Goal: Task Accomplishment & Management: Manage account settings

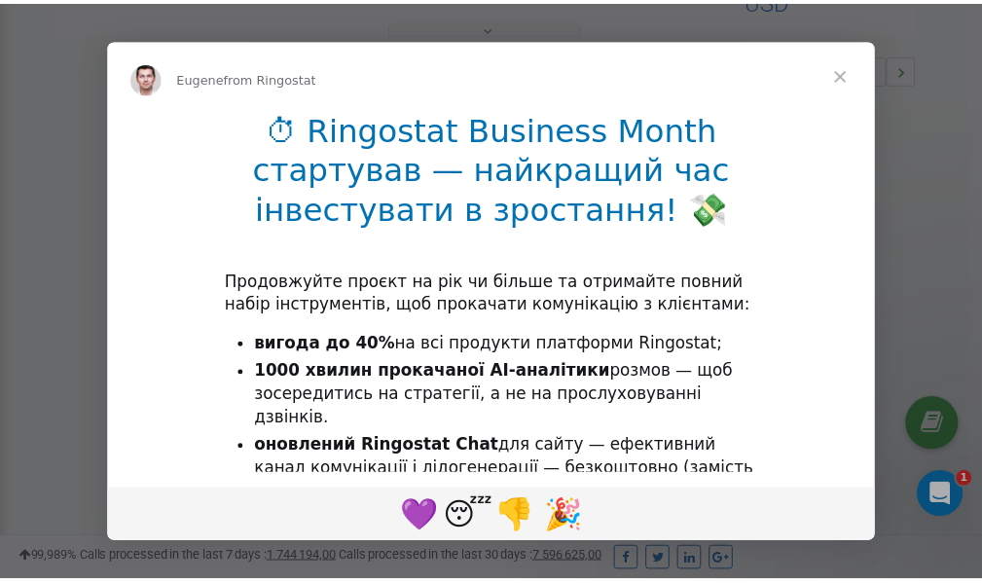
scroll to position [582, 0]
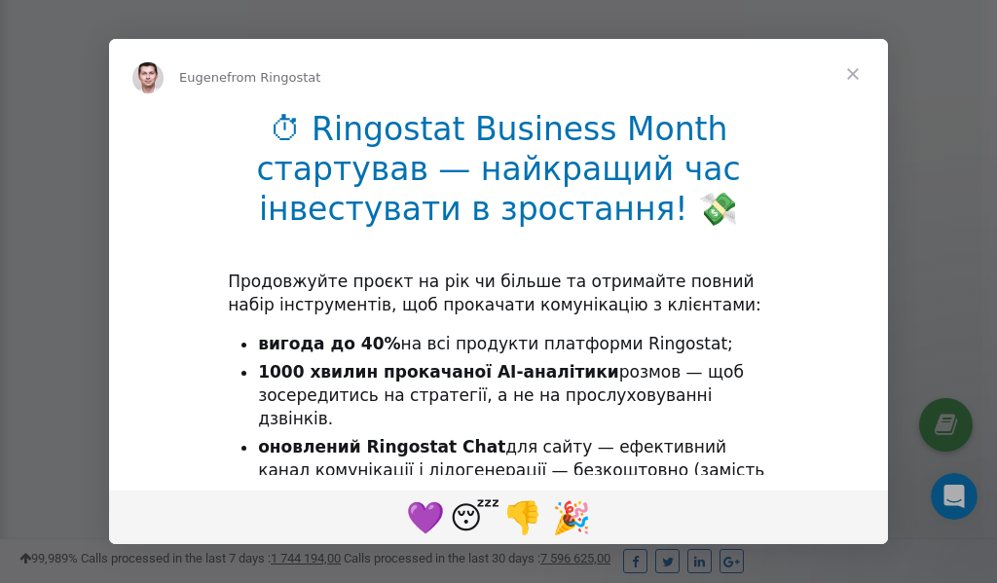
click at [857, 75] on span "Close" at bounding box center [853, 74] width 70 height 70
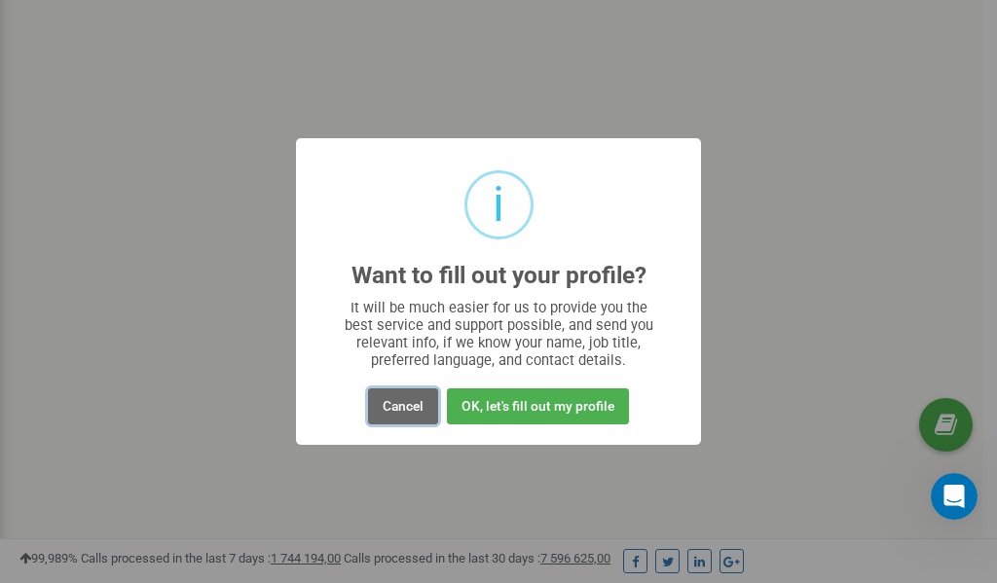
click at [408, 407] on button "Cancel" at bounding box center [403, 406] width 70 height 36
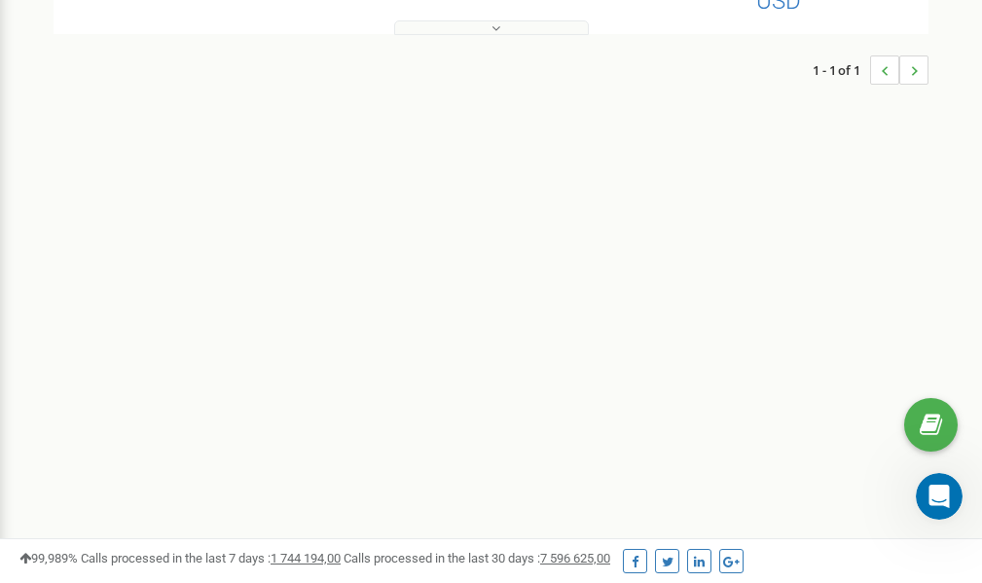
scroll to position [0, 0]
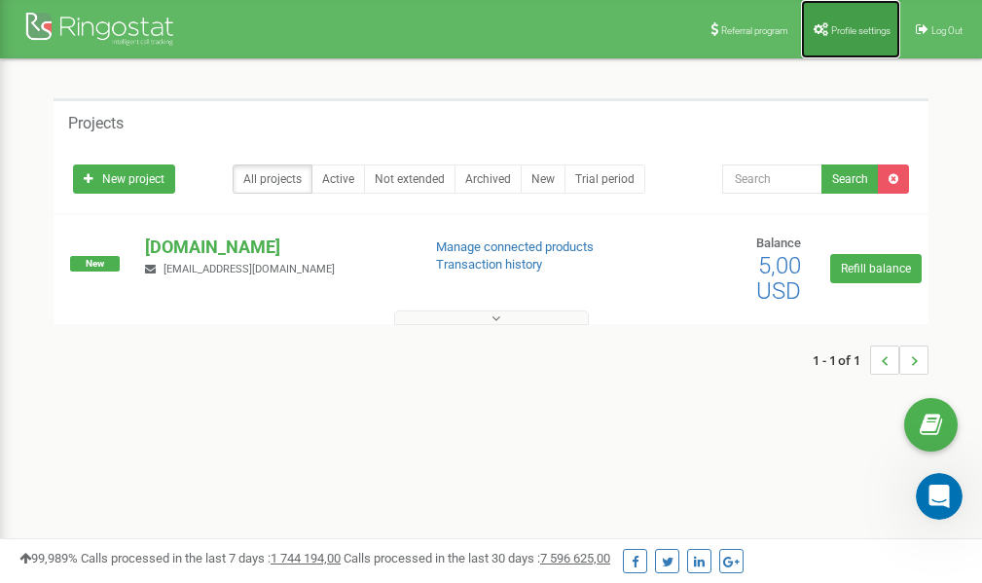
click at [851, 25] on span "Profile settings" at bounding box center [860, 30] width 59 height 11
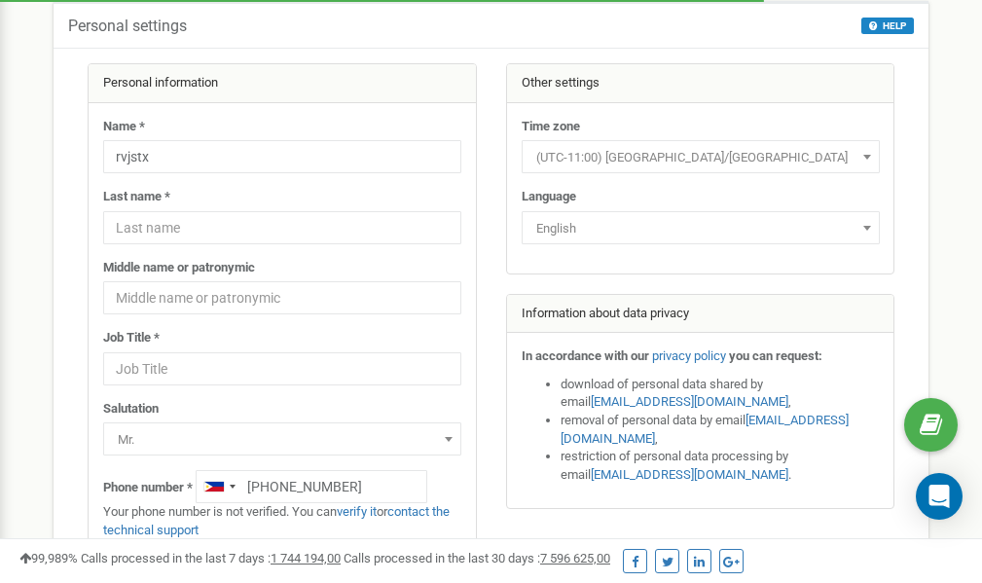
scroll to position [97, 0]
click at [359, 512] on link "verify it" at bounding box center [357, 511] width 40 height 15
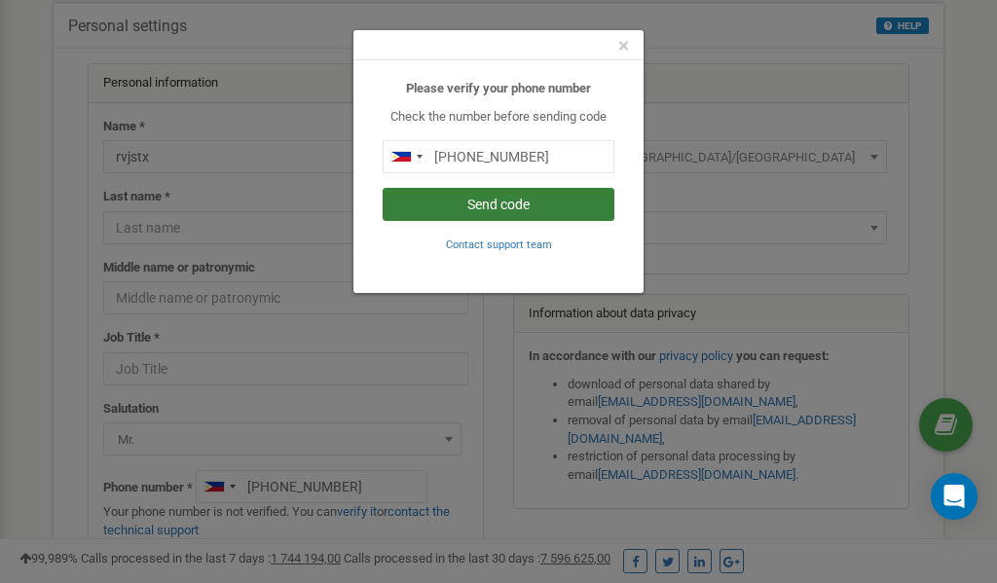
click at [508, 208] on button "Send code" at bounding box center [499, 204] width 232 height 33
